Goal: Check status: Check status

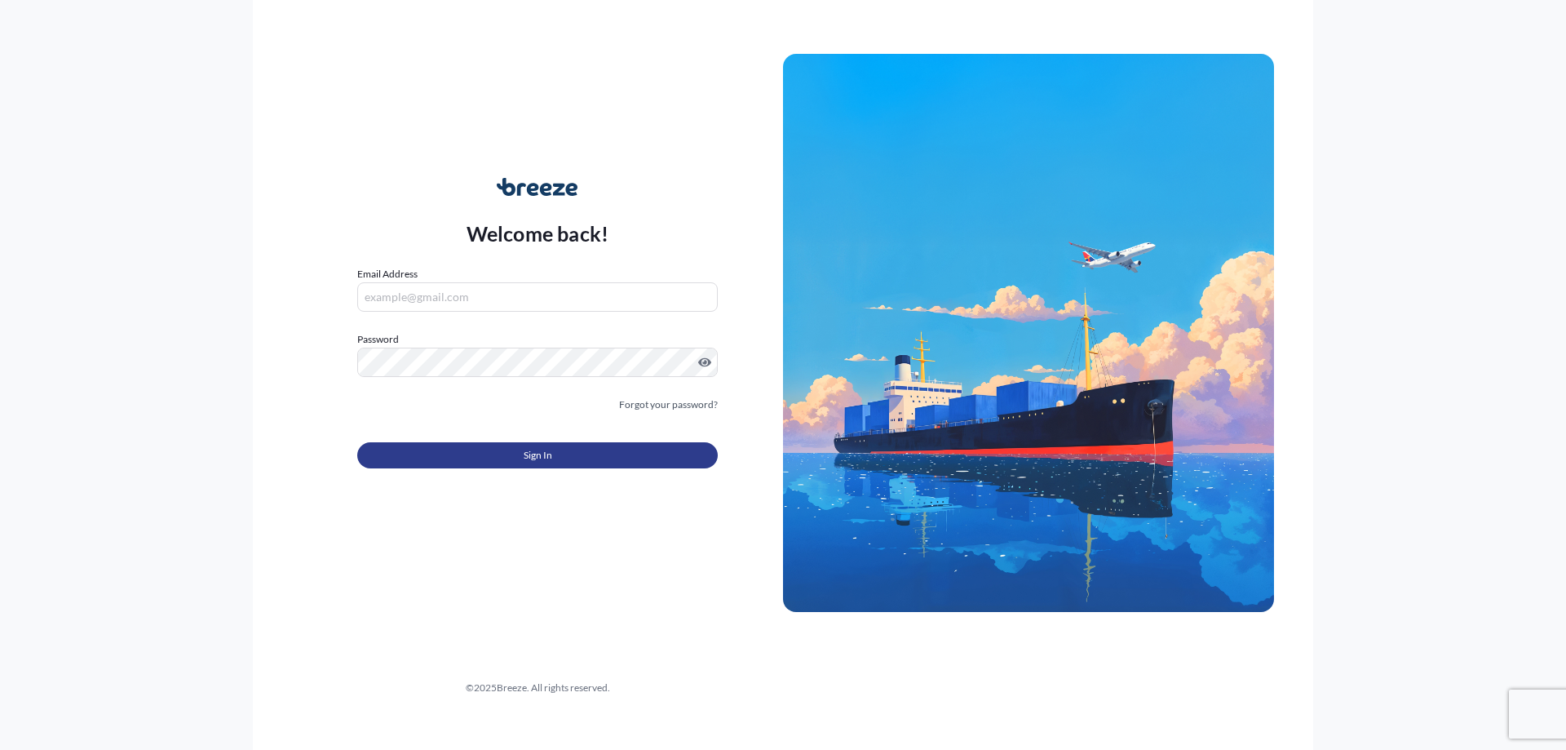
type input "[PERSON_NAME][EMAIL_ADDRESS][PERSON_NAME][DOMAIN_NAME]"
click at [480, 455] on button "Sign In" at bounding box center [537, 455] width 361 height 26
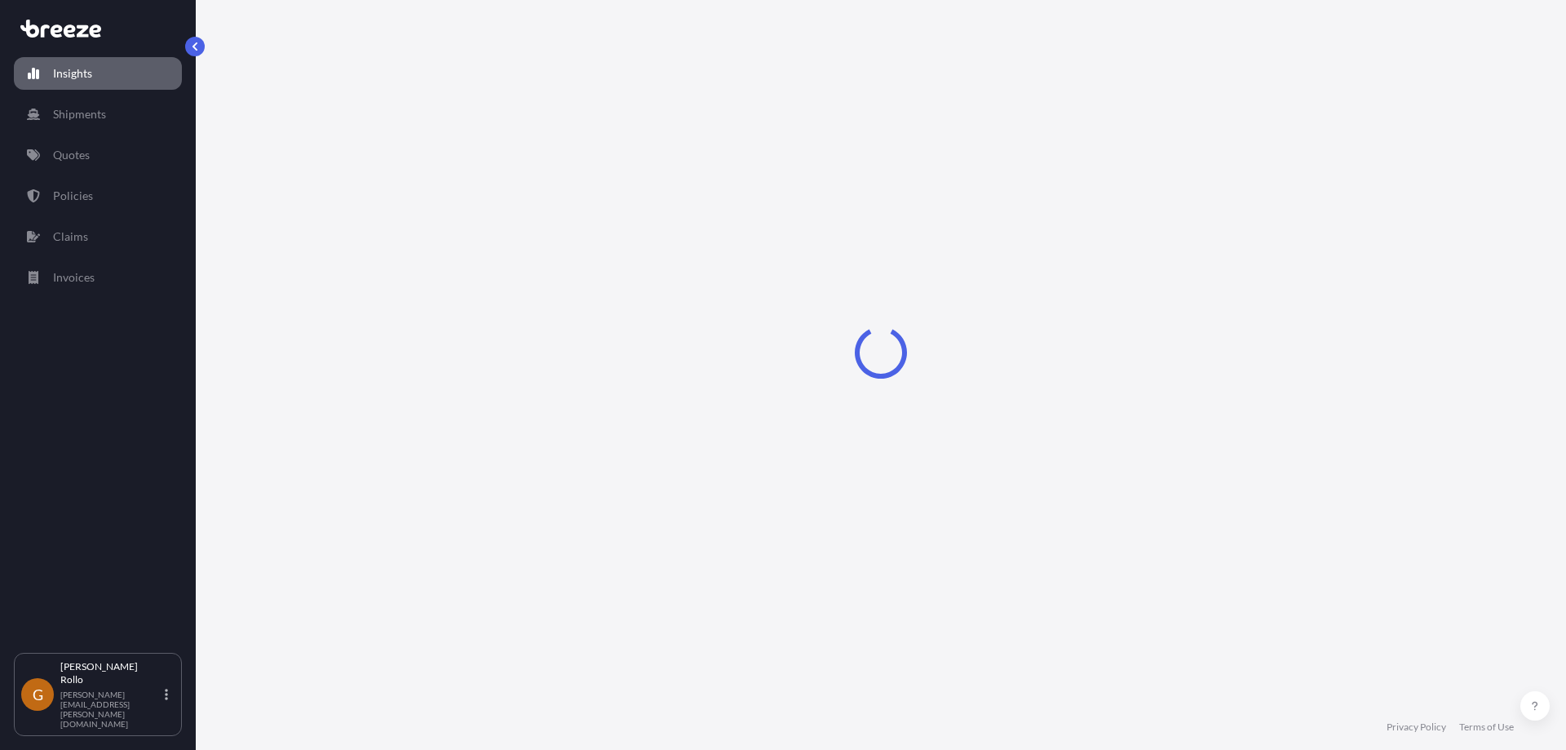
select select "2025"
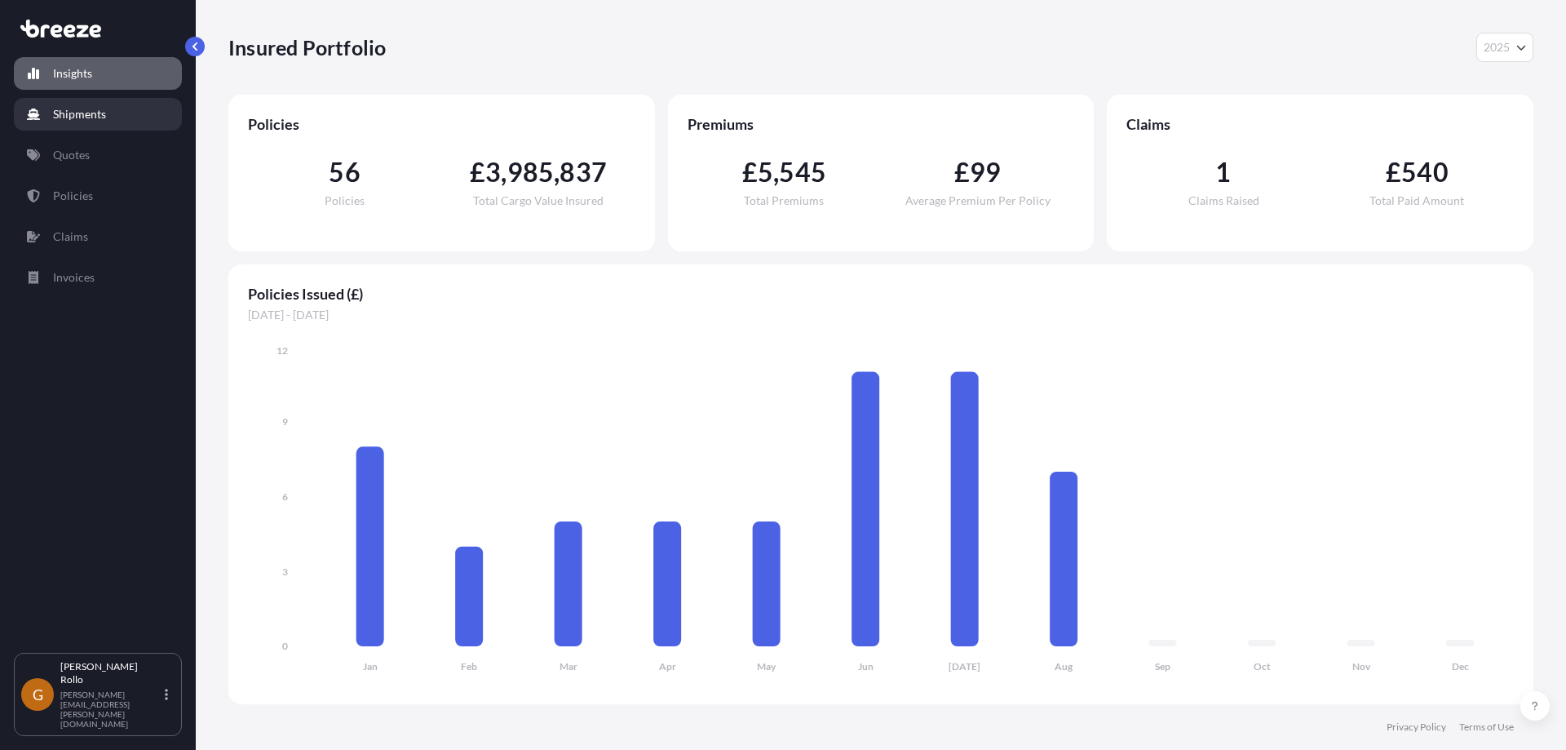
click at [69, 119] on p "Shipments" at bounding box center [79, 114] width 53 height 16
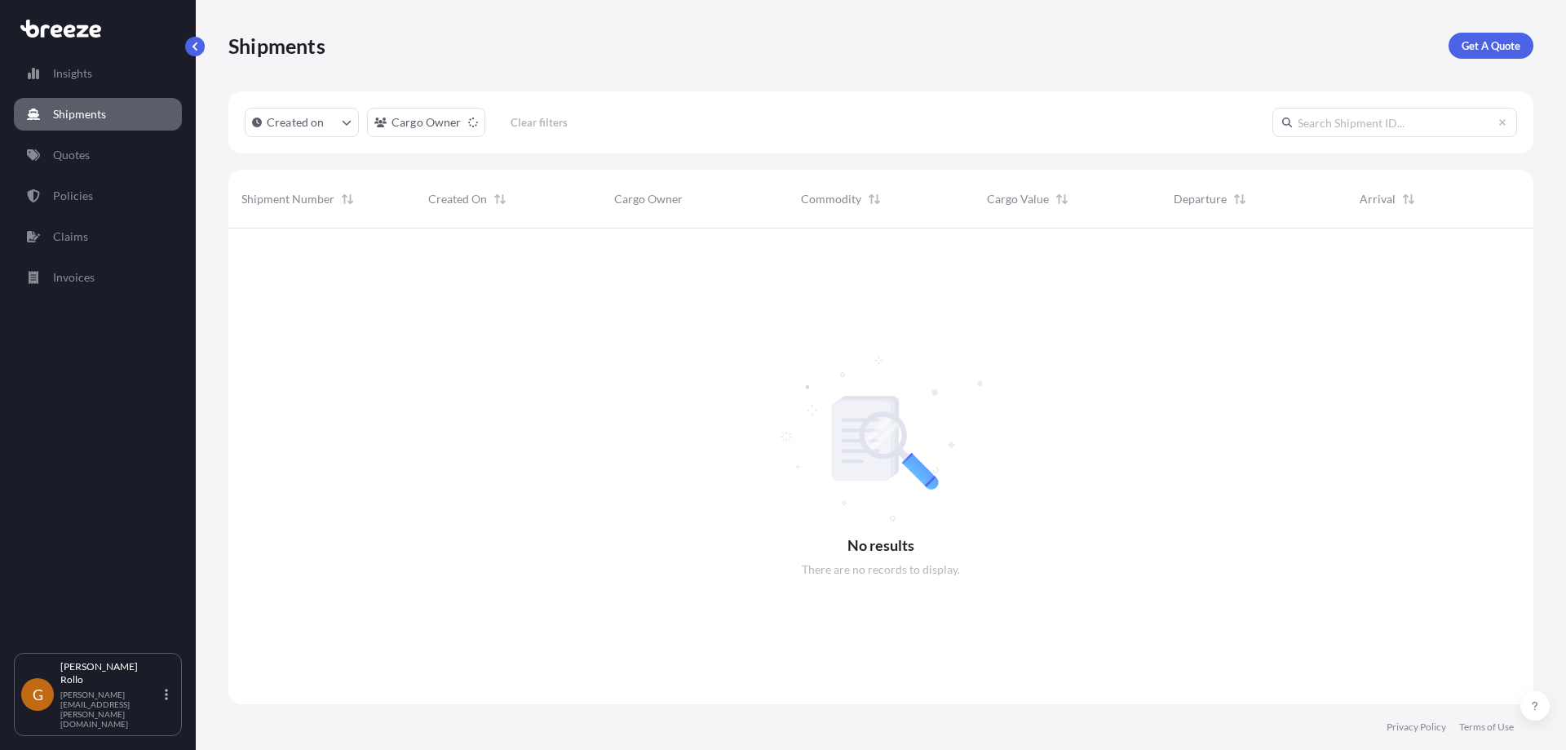
scroll to position [522, 1293]
click at [1371, 127] on input "text" at bounding box center [1394, 122] width 245 height 29
paste input "2NEO5080006"
type input "2NEO5080006"
click at [91, 193] on p "Policies" at bounding box center [73, 196] width 40 height 16
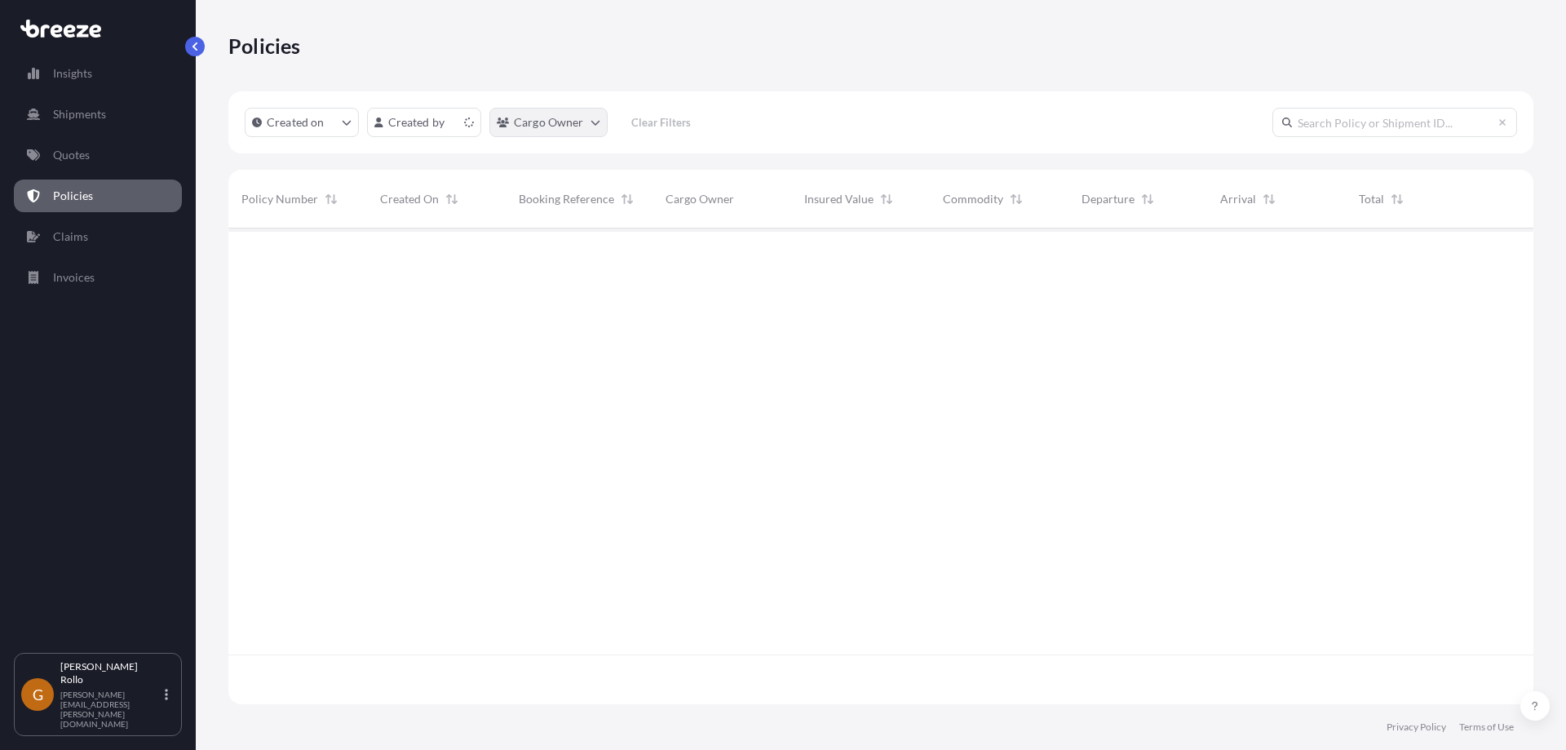
scroll to position [472, 1293]
click at [1343, 116] on input "text" at bounding box center [1394, 122] width 245 height 29
paste input "2NEO5080006"
type input "2NEO5080006"
